Goal: Transaction & Acquisition: Book appointment/travel/reservation

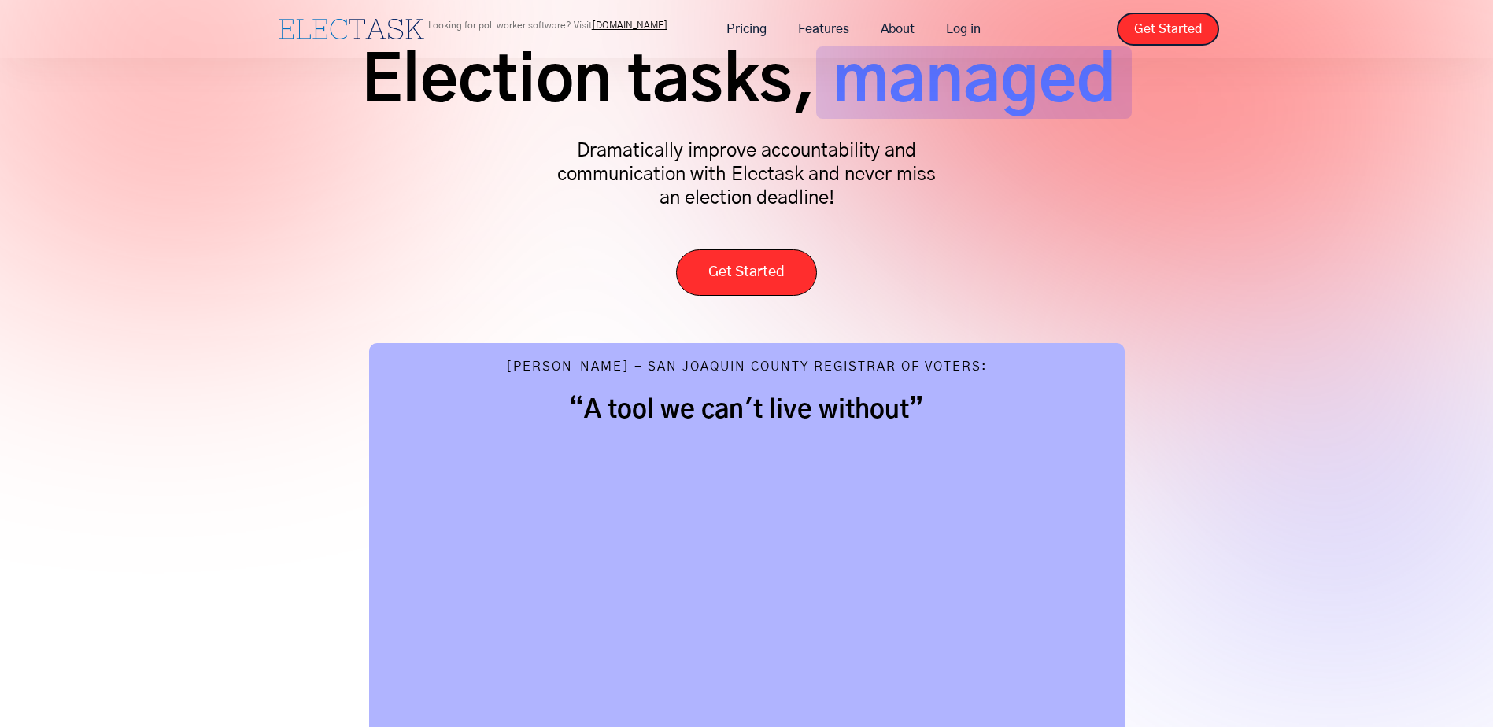
scroll to position [393, 0]
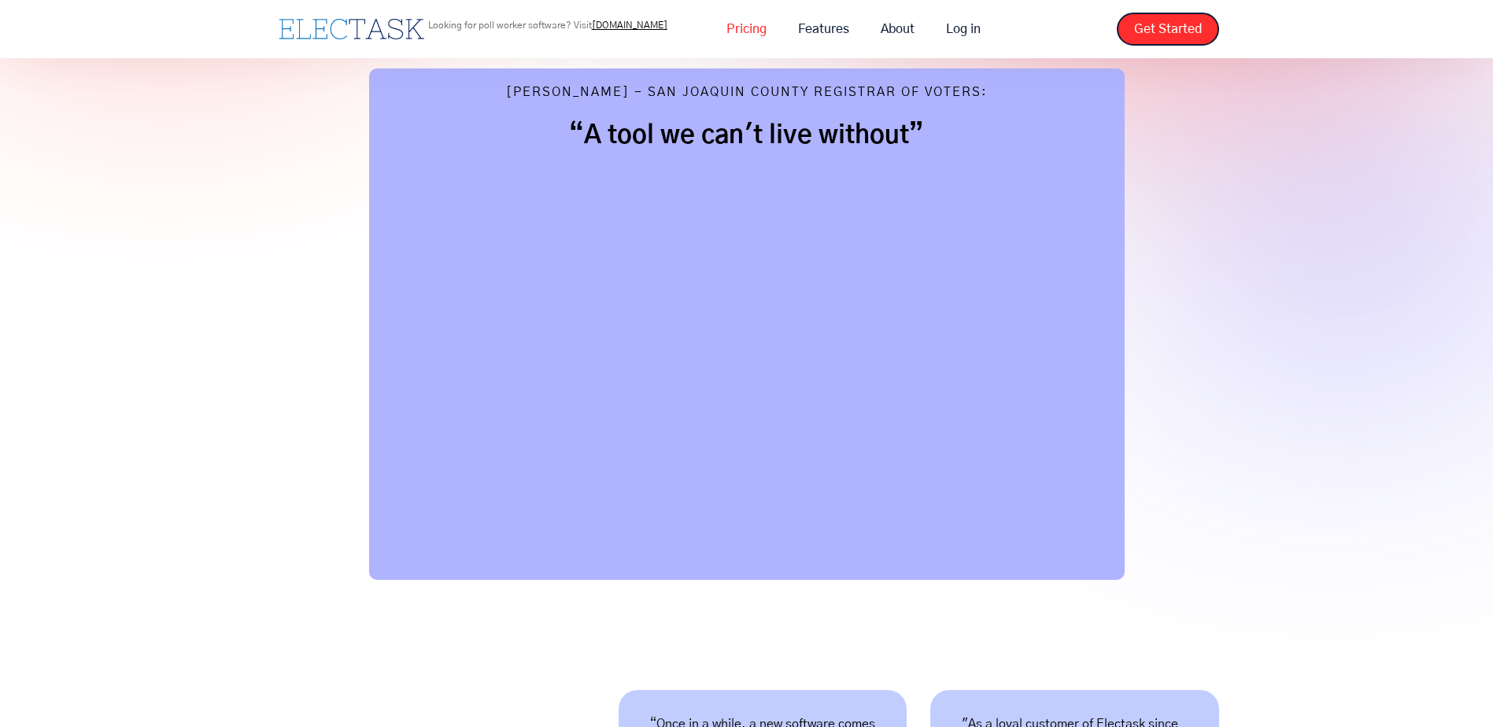
click at [750, 23] on link "Pricing" at bounding box center [747, 29] width 72 height 33
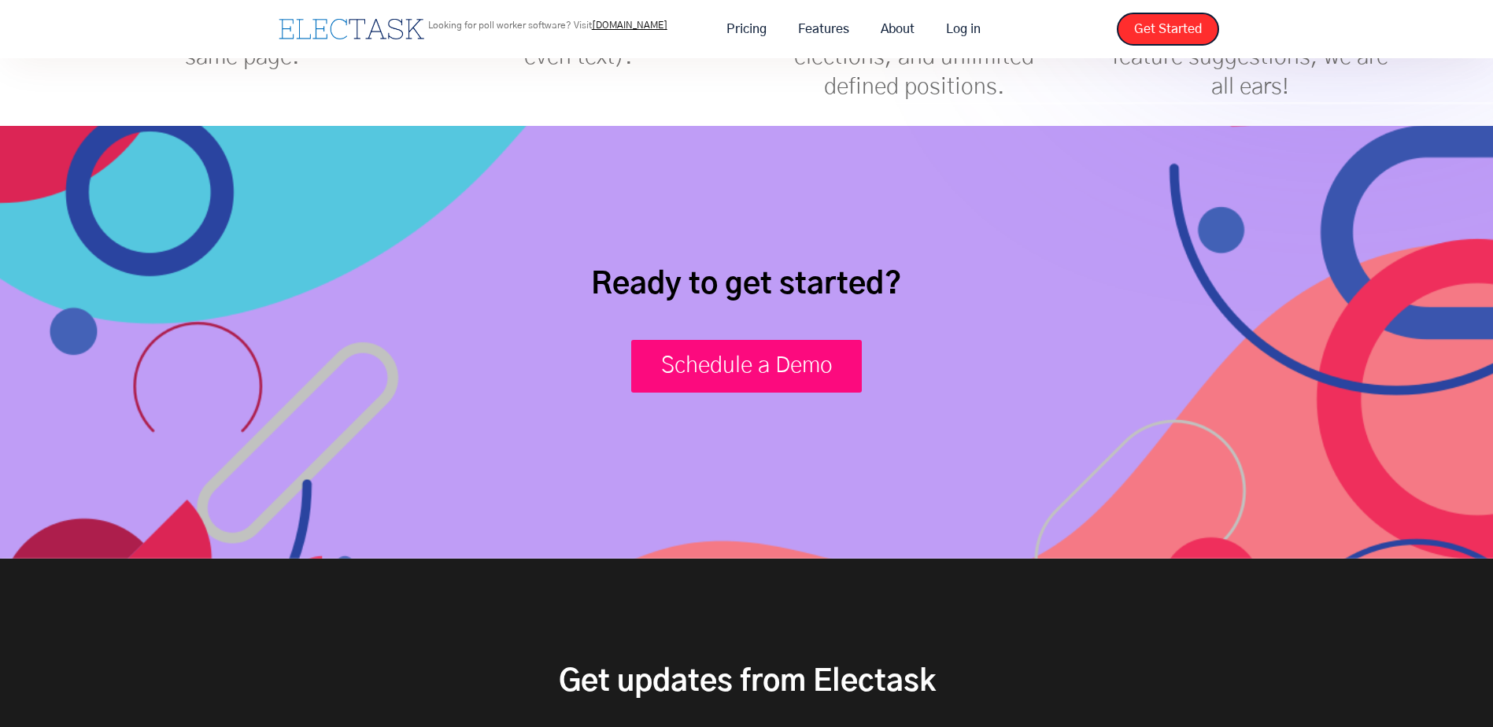
scroll to position [744, 0]
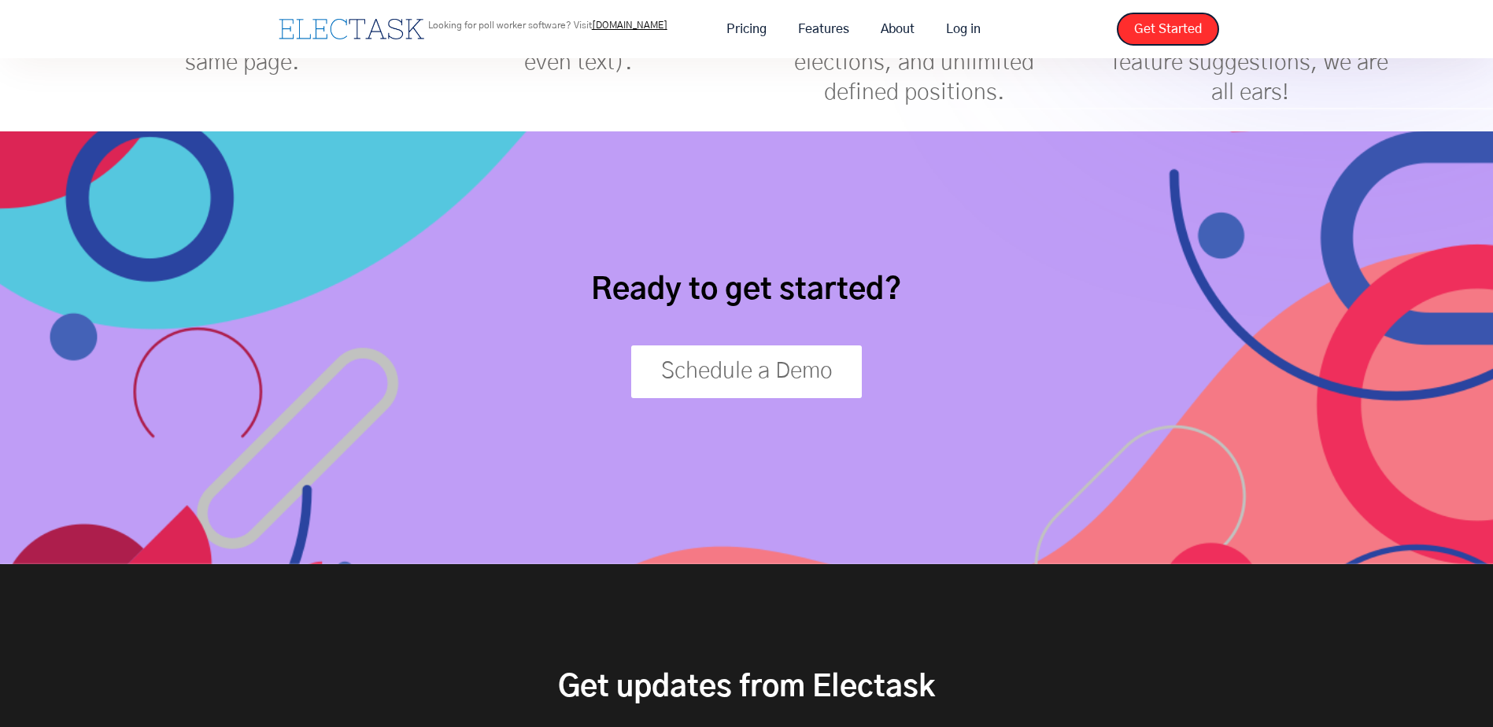
click at [756, 375] on link "Schedule a Demo" at bounding box center [746, 371] width 231 height 52
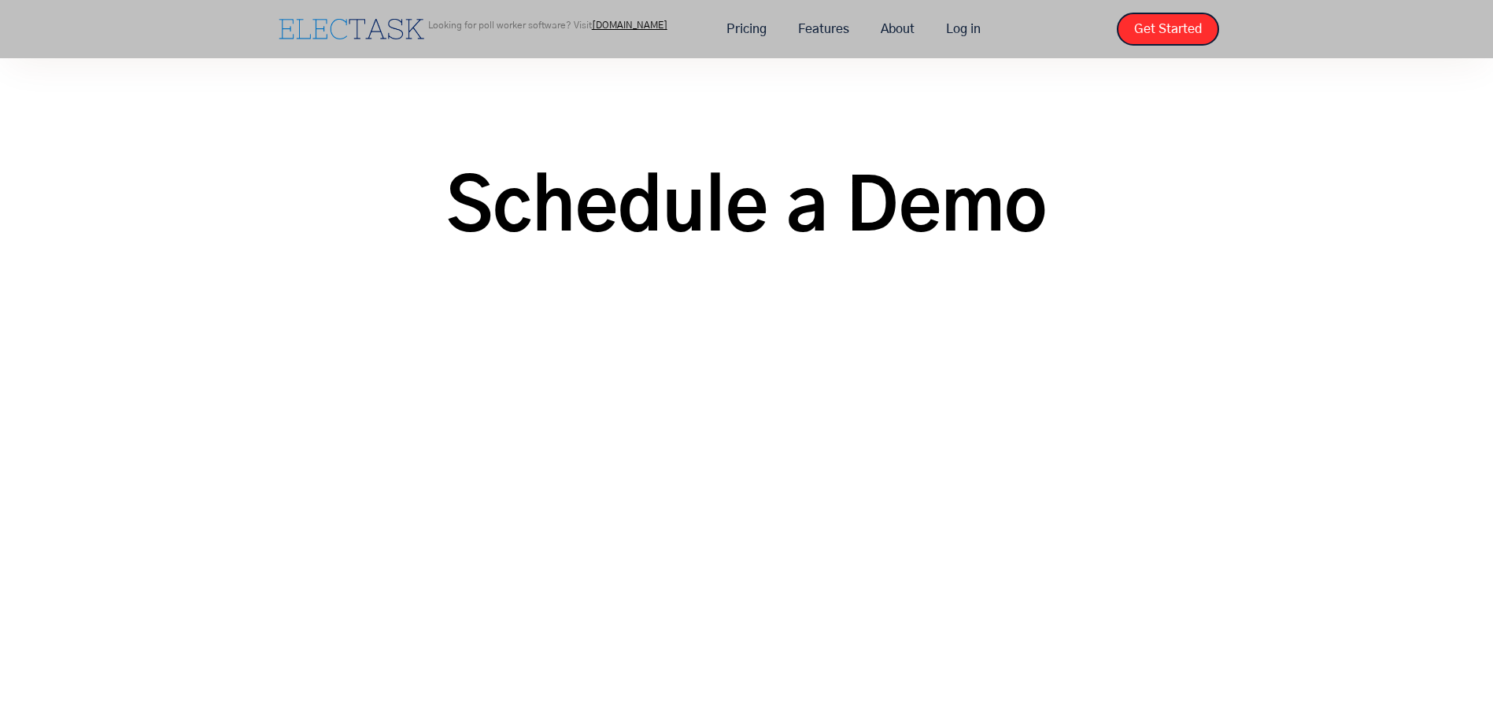
scroll to position [79, 0]
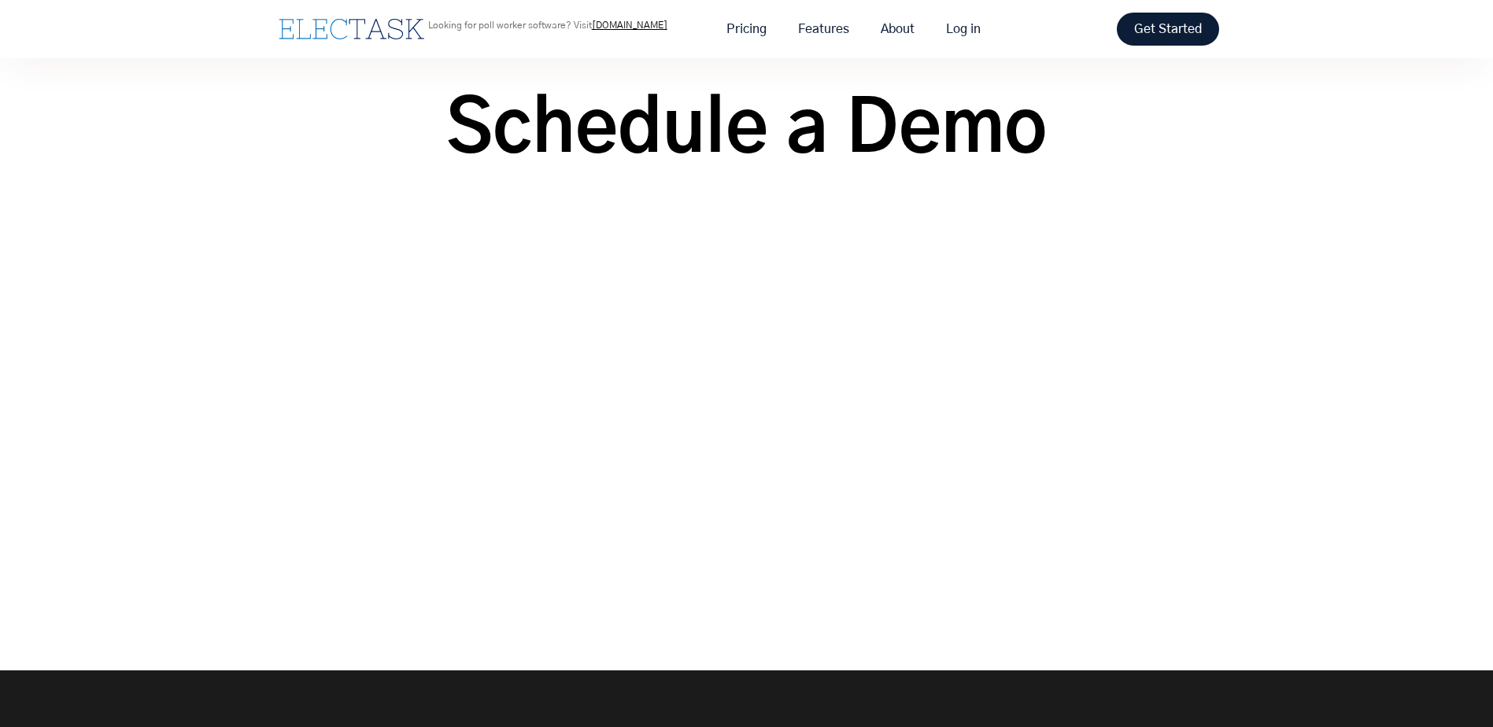
click at [1192, 26] on link "Get Started" at bounding box center [1168, 29] width 102 height 33
